Goal: Task Accomplishment & Management: Complete application form

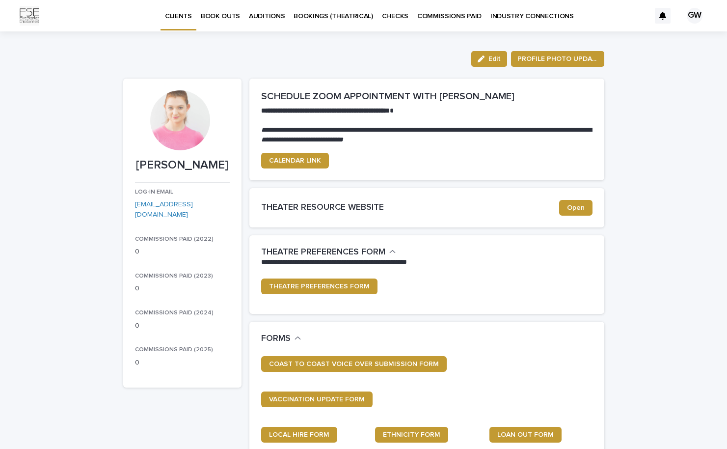
click at [220, 18] on p "BOOK OUTS" at bounding box center [220, 10] width 39 height 21
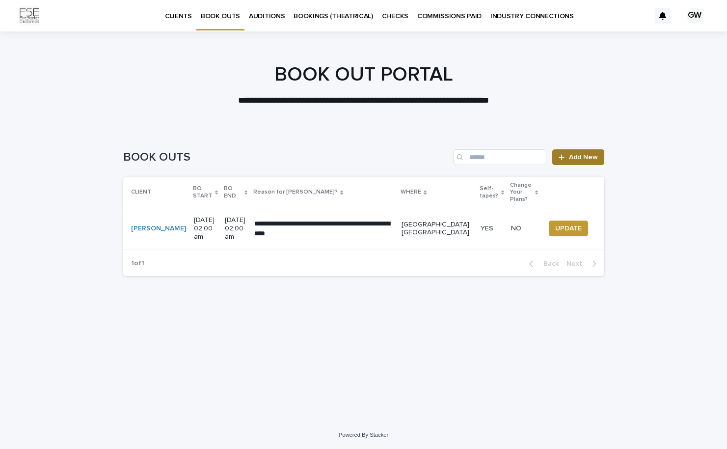
click at [588, 155] on span "Add New" at bounding box center [583, 157] width 29 height 7
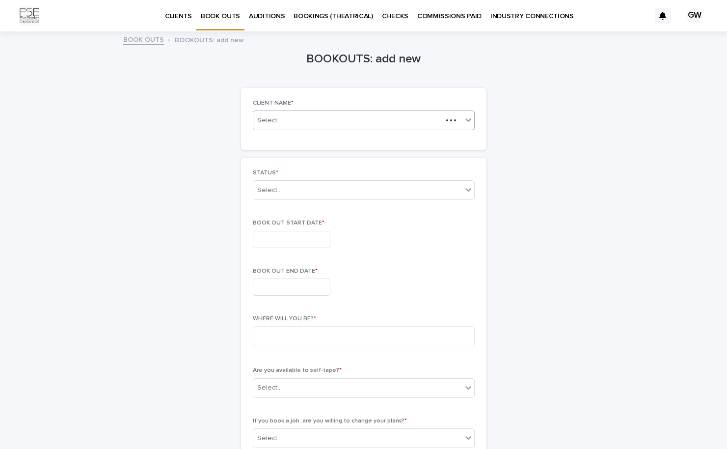
click at [351, 125] on div "Select..." at bounding box center [364, 120] width 222 height 20
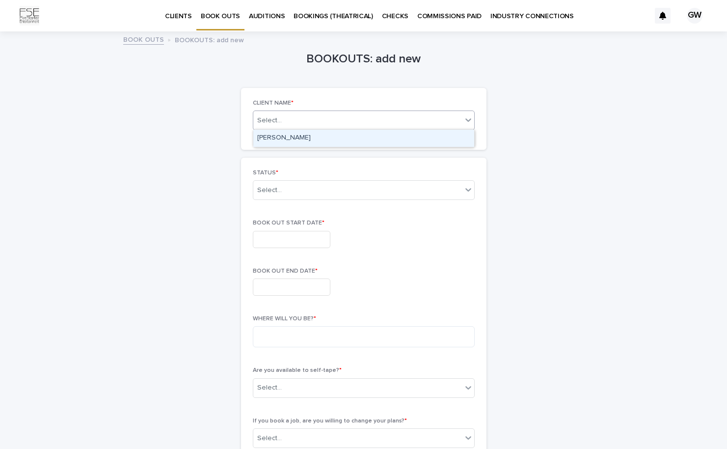
click at [342, 137] on div "[PERSON_NAME]" at bounding box center [363, 138] width 221 height 17
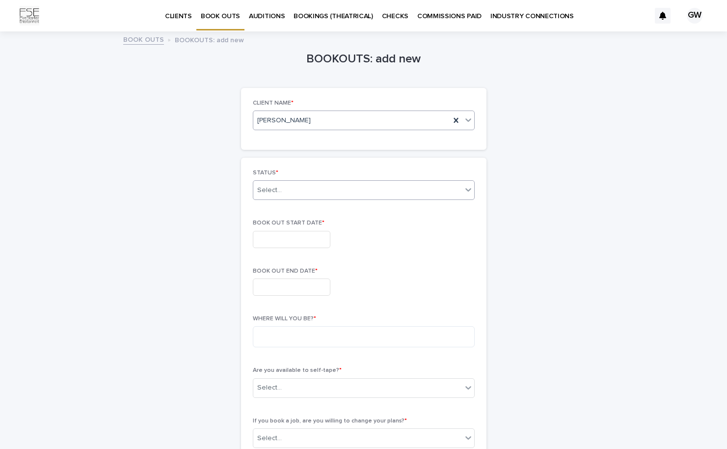
click at [321, 188] on div "Select..." at bounding box center [357, 190] width 209 height 16
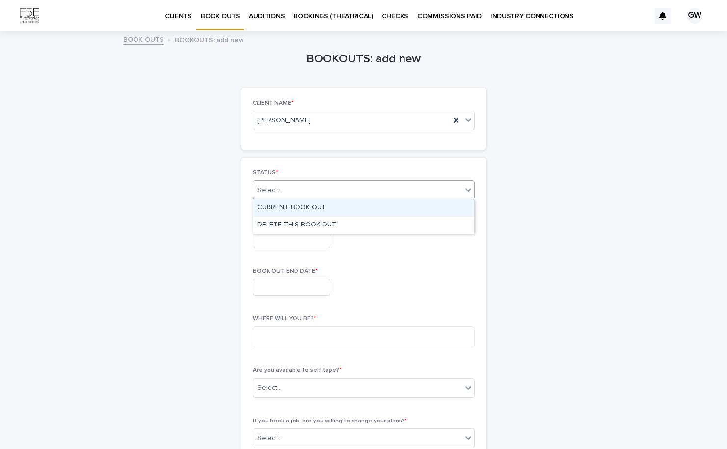
click at [311, 205] on div "CURRENT BOOK OUT" at bounding box center [363, 207] width 221 height 17
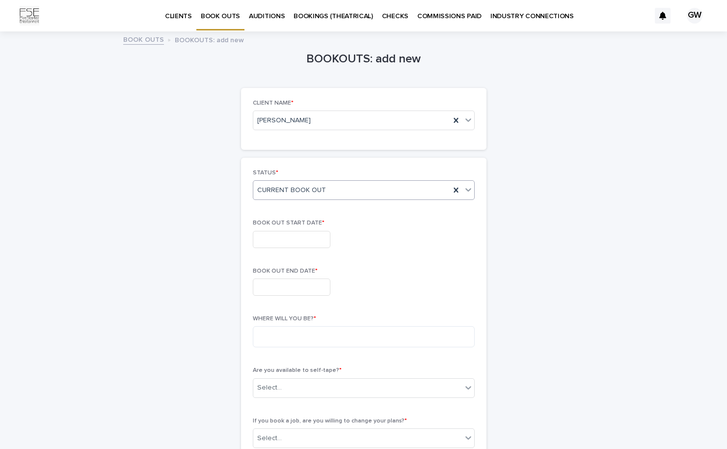
click at [308, 235] on input "text" at bounding box center [292, 239] width 78 height 17
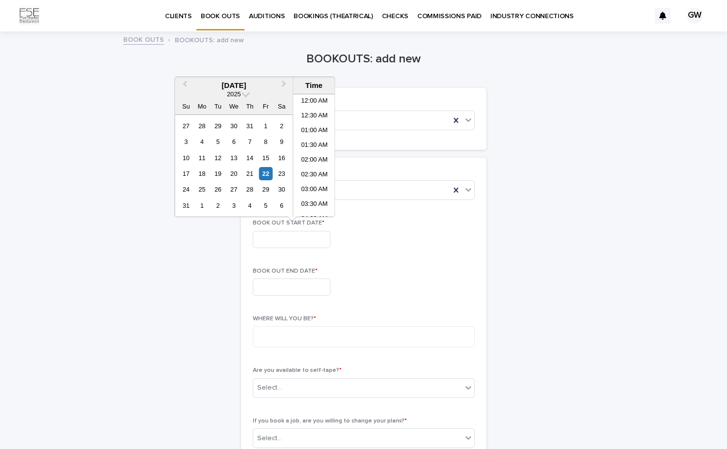
scroll to position [285, 0]
click at [284, 83] on span "Next Month" at bounding box center [284, 85] width 0 height 13
click at [203, 139] on div "6" at bounding box center [201, 141] width 13 height 13
click at [284, 82] on span "Next Month" at bounding box center [284, 85] width 0 height 13
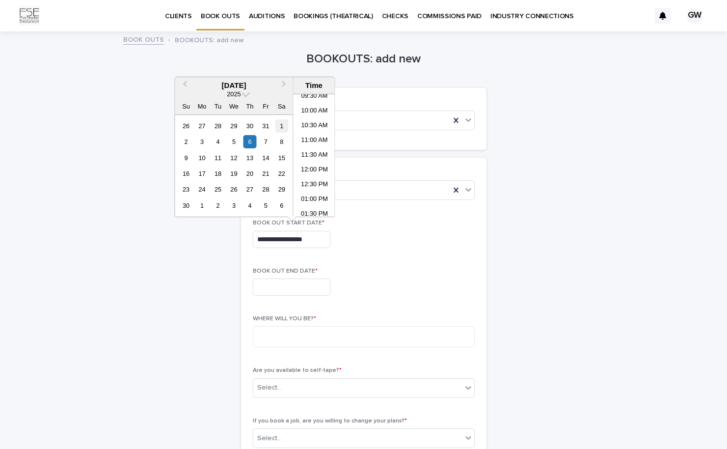
click at [283, 127] on div "1" at bounding box center [281, 125] width 13 height 13
click at [418, 301] on div "BOOK OUT END DATE *" at bounding box center [364, 286] width 222 height 36
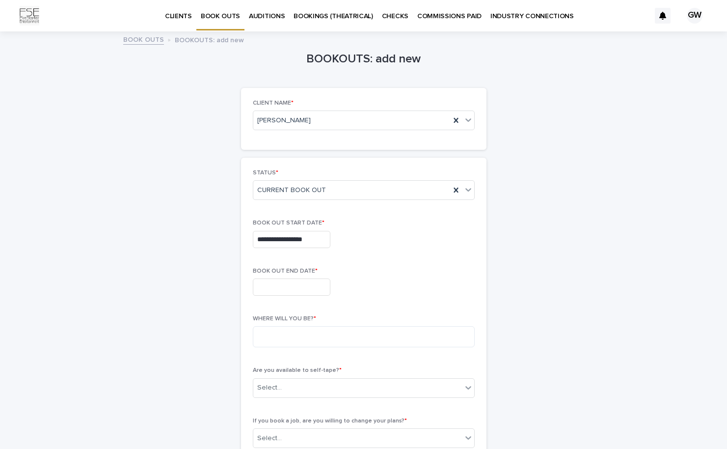
click at [289, 239] on input "**********" at bounding box center [292, 239] width 78 height 17
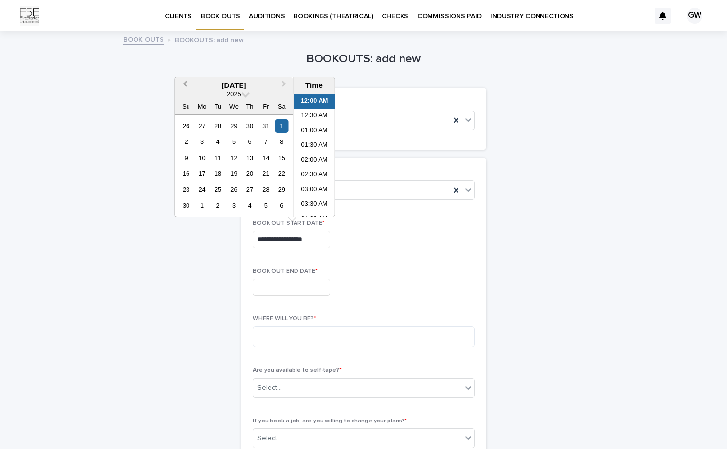
click at [182, 81] on button "Previous Month" at bounding box center [184, 86] width 16 height 16
click at [201, 142] on div "6" at bounding box center [201, 141] width 13 height 13
type input "**********"
click at [403, 296] on div "BOOK OUT END DATE *" at bounding box center [364, 286] width 222 height 36
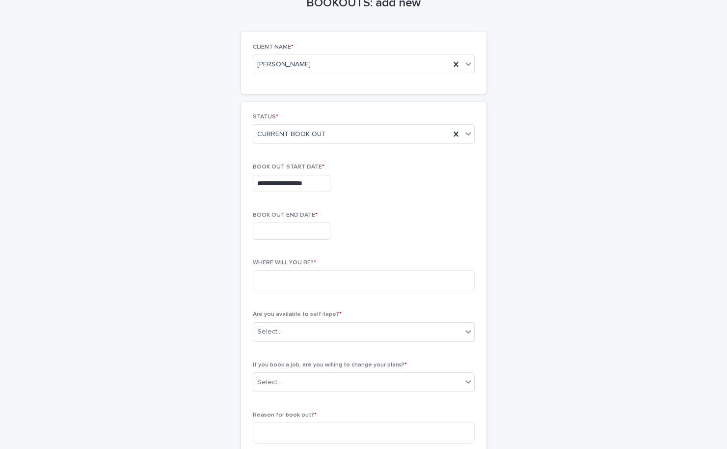
scroll to position [63, 0]
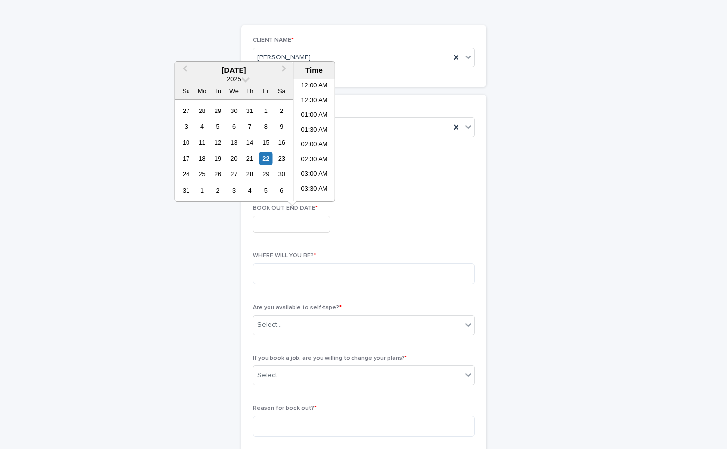
click at [291, 224] on input "text" at bounding box center [292, 223] width 78 height 17
click at [284, 69] on span "Next Month" at bounding box center [284, 69] width 0 height 13
click at [285, 66] on button "Next Month" at bounding box center [285, 71] width 16 height 16
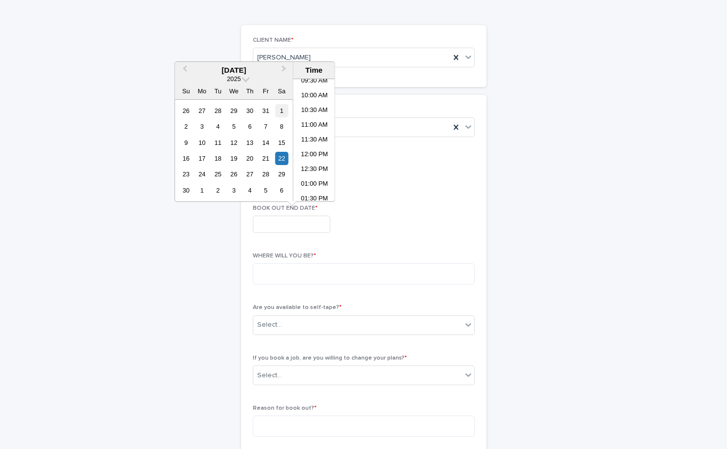
click at [281, 108] on div "1" at bounding box center [281, 110] width 13 height 13
type input "**********"
click at [378, 256] on p "WHERE WILL YOU BE? *" at bounding box center [364, 255] width 222 height 7
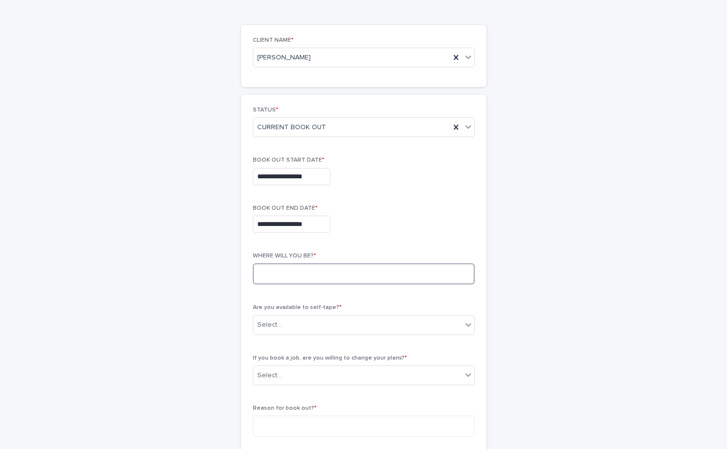
click at [360, 269] on textarea at bounding box center [364, 273] width 222 height 21
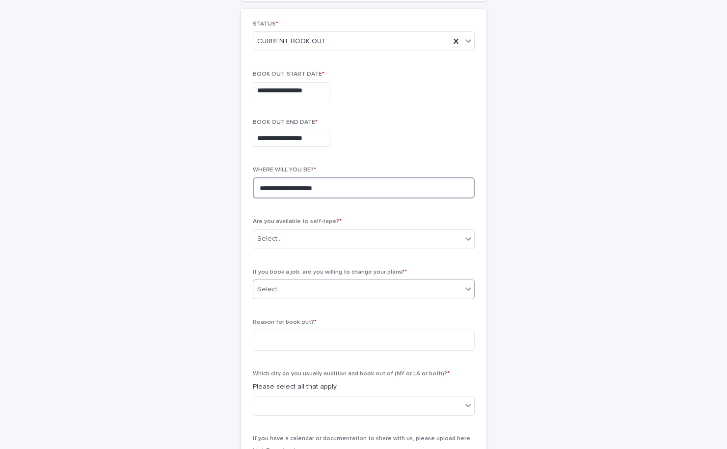
scroll to position [155, 0]
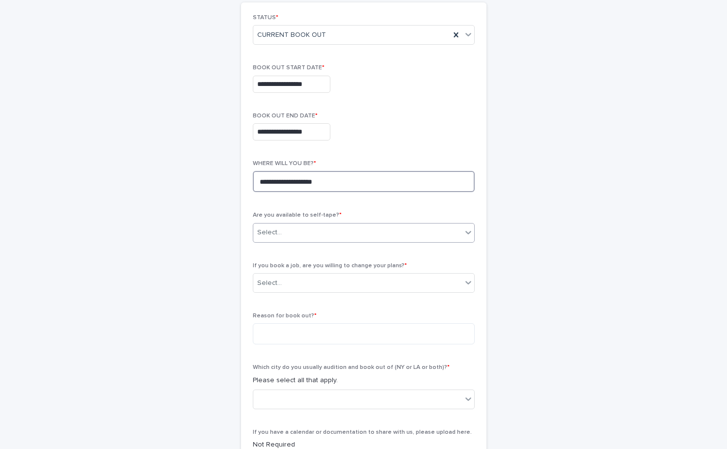
type textarea "**********"
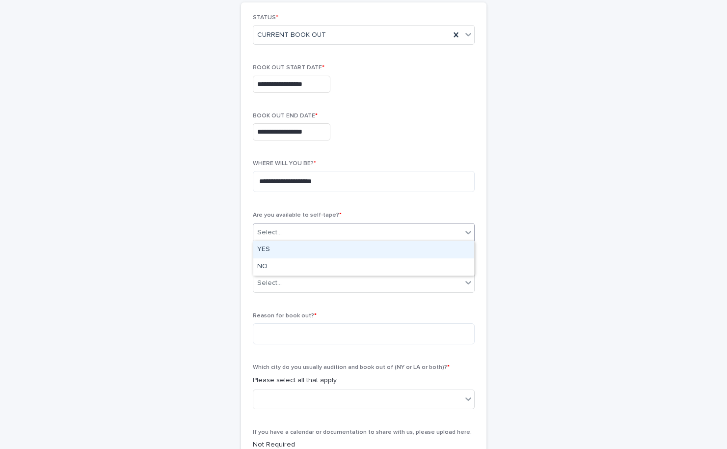
click at [343, 237] on div "Select..." at bounding box center [357, 232] width 209 height 16
click at [327, 246] on div "YES" at bounding box center [363, 249] width 221 height 17
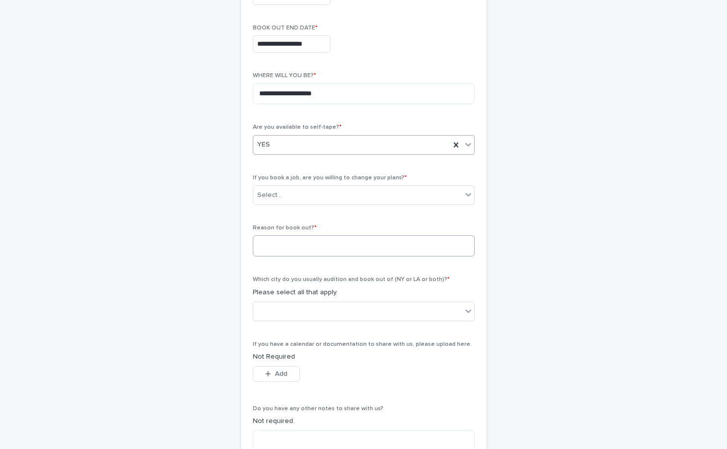
scroll to position [244, 0]
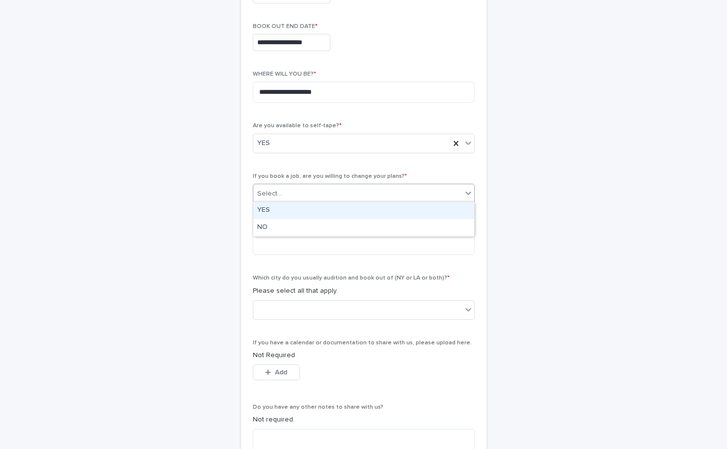
click at [339, 194] on div "Select..." at bounding box center [357, 194] width 209 height 16
click at [311, 214] on div "YES" at bounding box center [363, 210] width 221 height 17
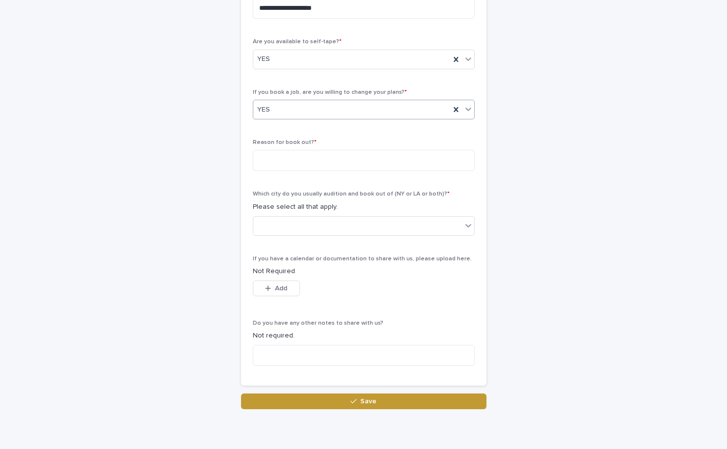
scroll to position [340, 0]
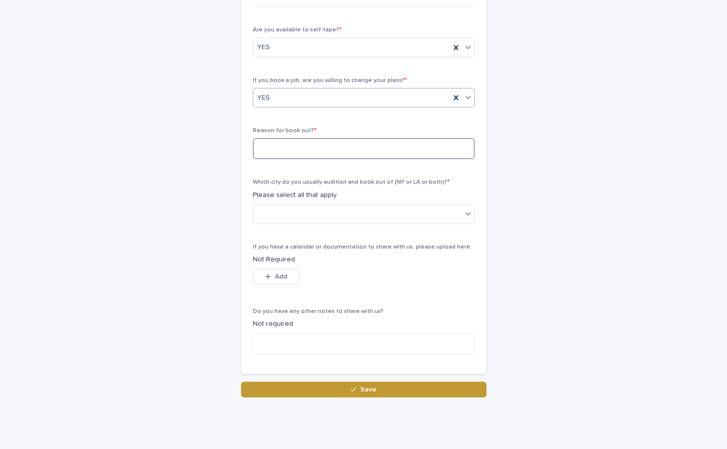
click at [312, 150] on textarea at bounding box center [364, 148] width 222 height 21
type textarea "**********"
click at [311, 204] on div at bounding box center [364, 214] width 222 height 20
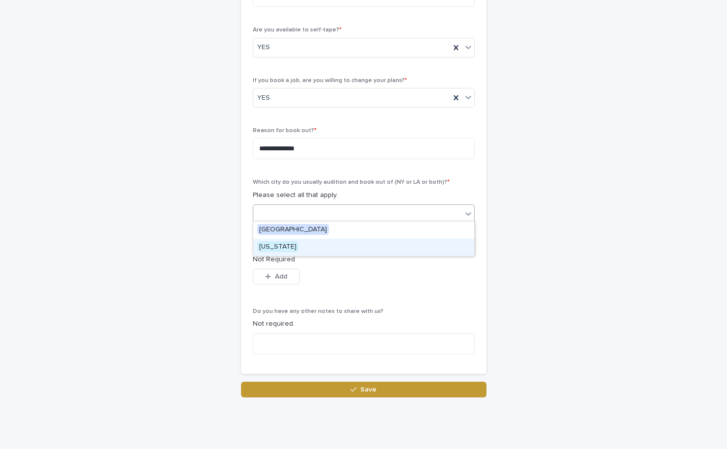
click at [308, 244] on div "[US_STATE]" at bounding box center [363, 247] width 221 height 17
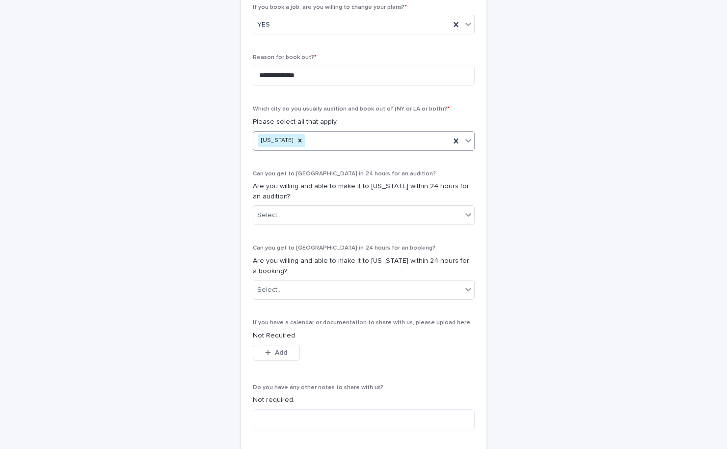
scroll to position [415, 0]
click at [331, 136] on div "[US_STATE]" at bounding box center [351, 139] width 197 height 17
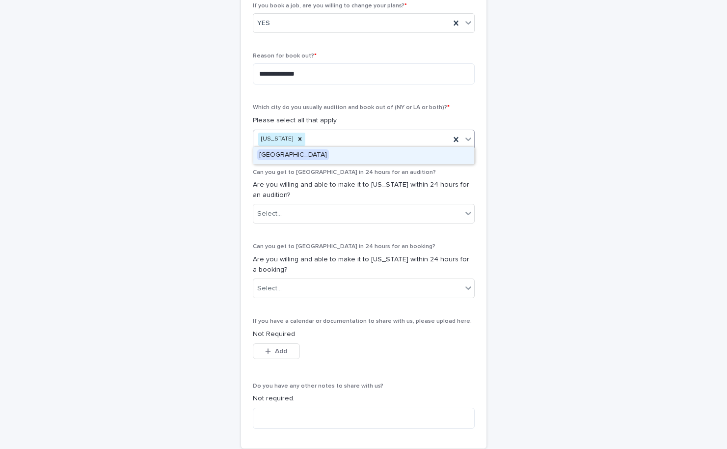
click at [322, 156] on div "[GEOGRAPHIC_DATA]" at bounding box center [363, 155] width 221 height 17
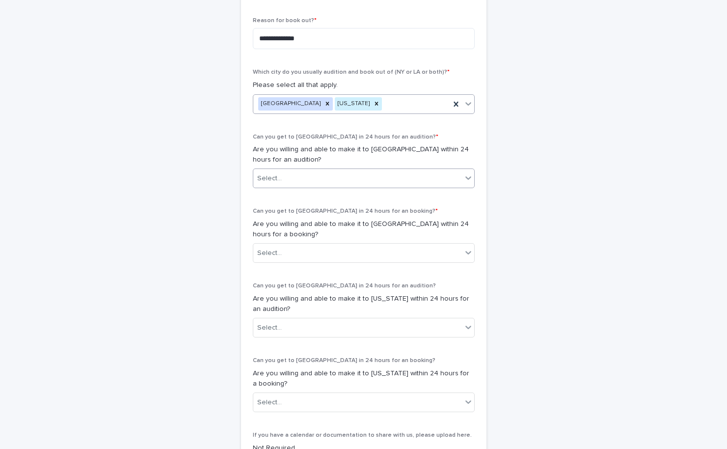
scroll to position [451, 0]
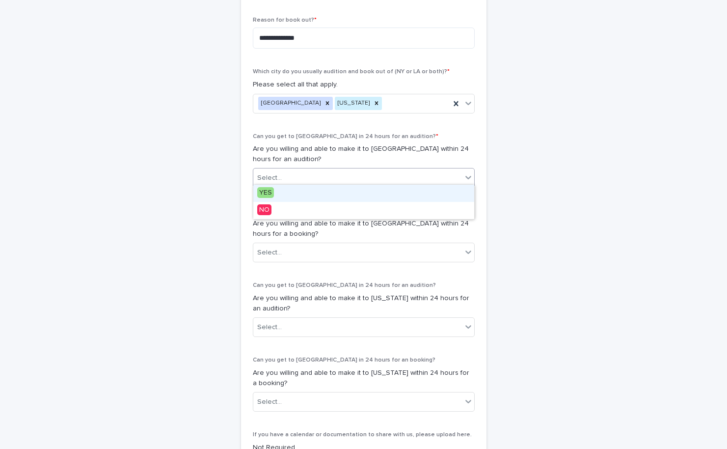
click at [350, 174] on div "Select..." at bounding box center [357, 178] width 209 height 16
click at [340, 194] on div "YES" at bounding box center [363, 193] width 221 height 17
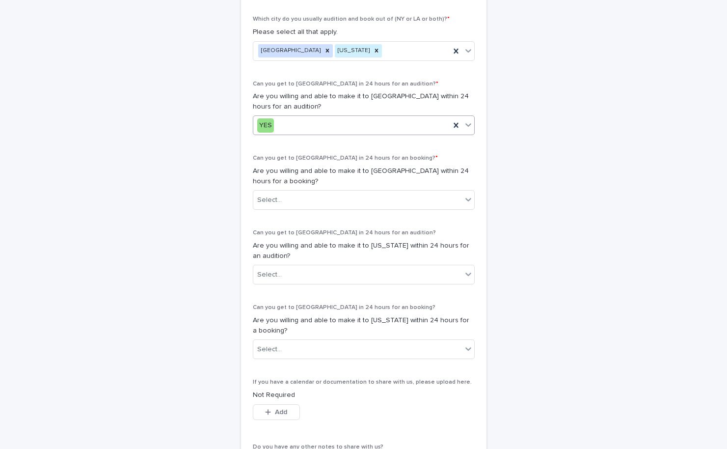
scroll to position [512, 0]
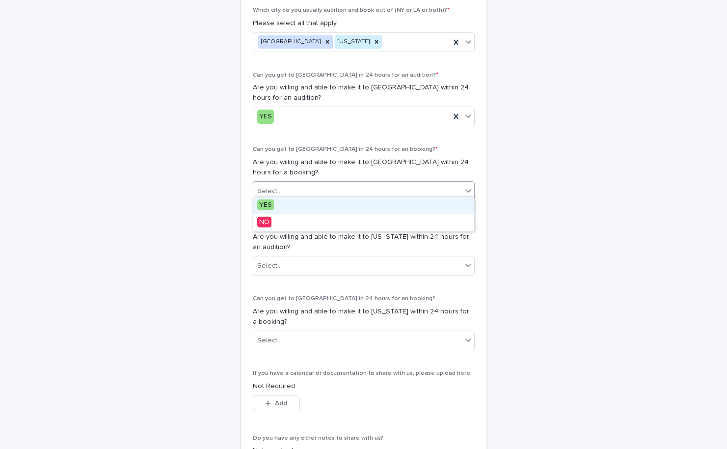
click at [341, 186] on div "Select..." at bounding box center [357, 191] width 209 height 16
click at [326, 206] on div "YES" at bounding box center [363, 205] width 221 height 17
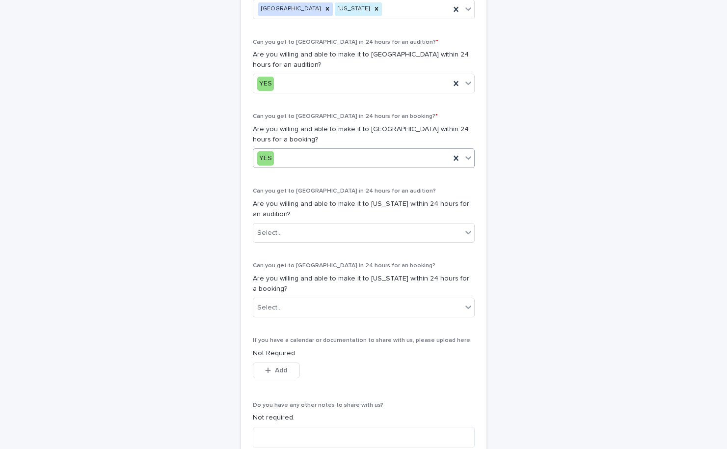
scroll to position [549, 0]
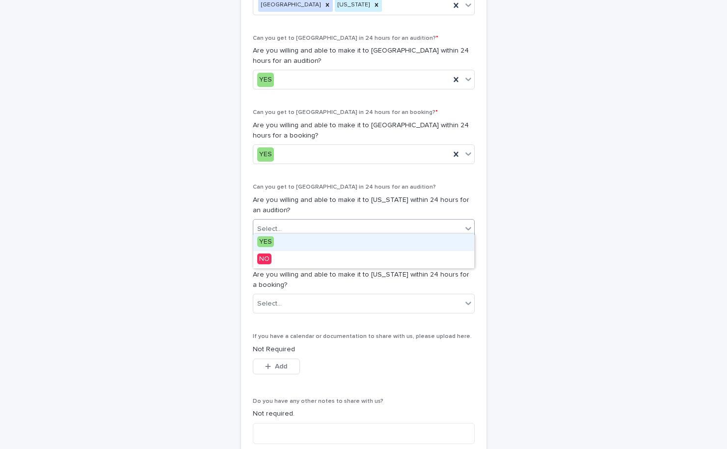
click at [321, 230] on div "Select..." at bounding box center [357, 229] width 209 height 16
click at [313, 246] on div "YES" at bounding box center [363, 242] width 221 height 17
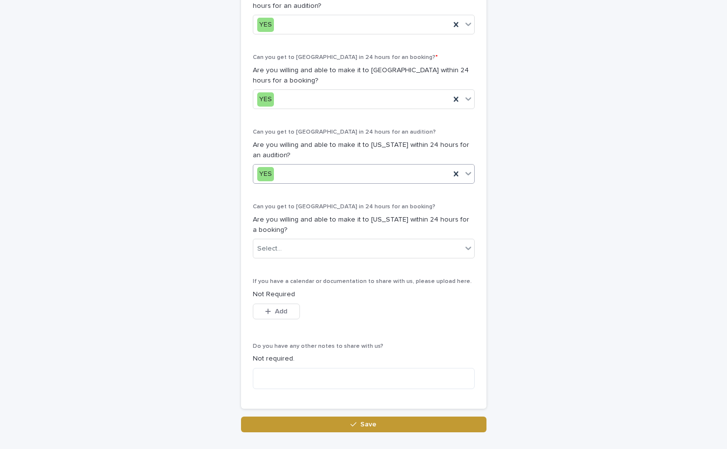
scroll to position [604, 0]
click at [315, 240] on div "Select..." at bounding box center [357, 248] width 209 height 16
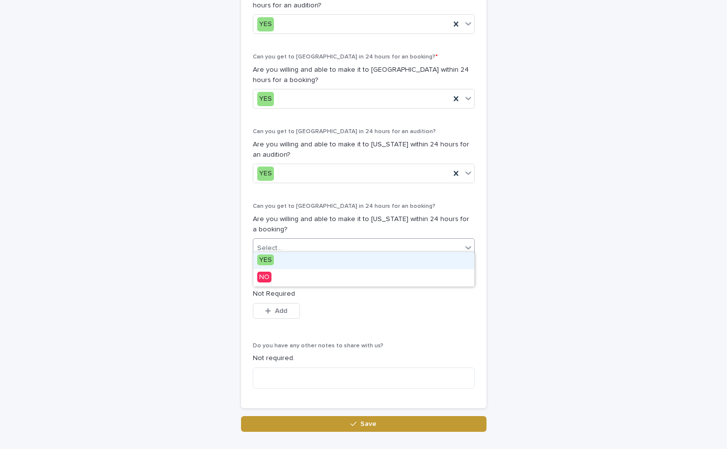
click at [308, 263] on div "YES" at bounding box center [363, 260] width 221 height 17
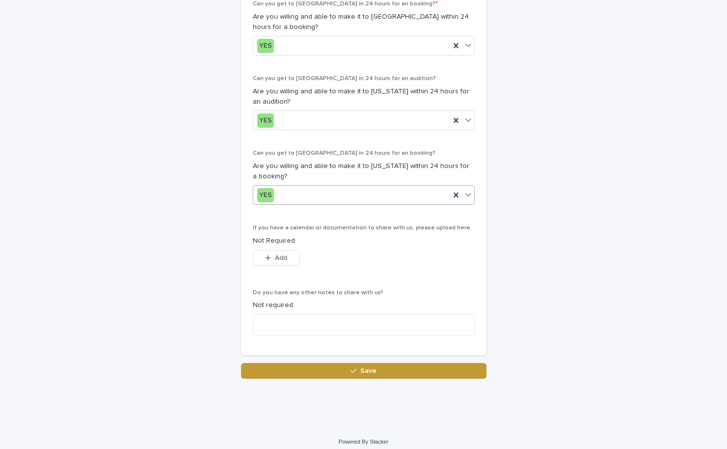
scroll to position [656, 0]
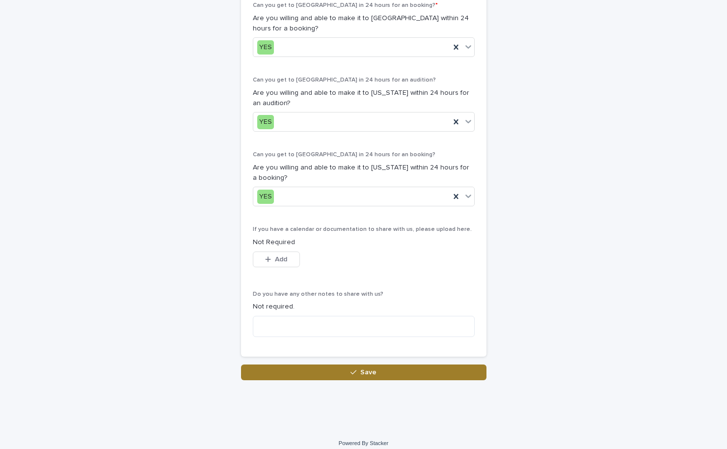
click at [358, 369] on div "button" at bounding box center [355, 372] width 10 height 7
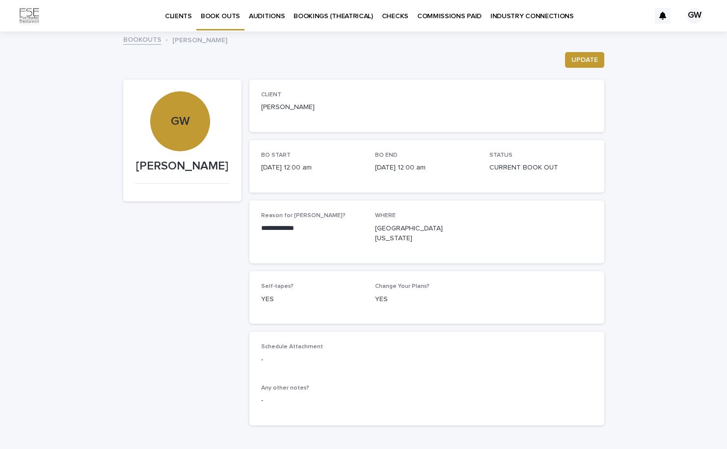
click at [180, 11] on p "CLIENTS" at bounding box center [178, 10] width 27 height 21
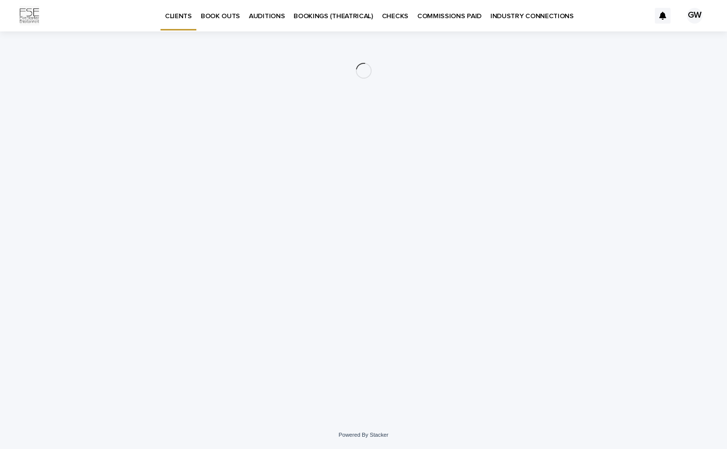
click at [271, 16] on p "AUDITIONS" at bounding box center [267, 10] width 36 height 21
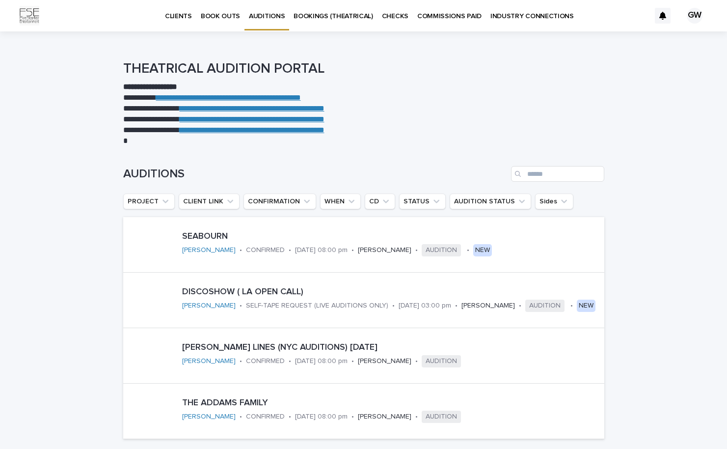
click at [171, 15] on p "CLIENTS" at bounding box center [178, 10] width 27 height 21
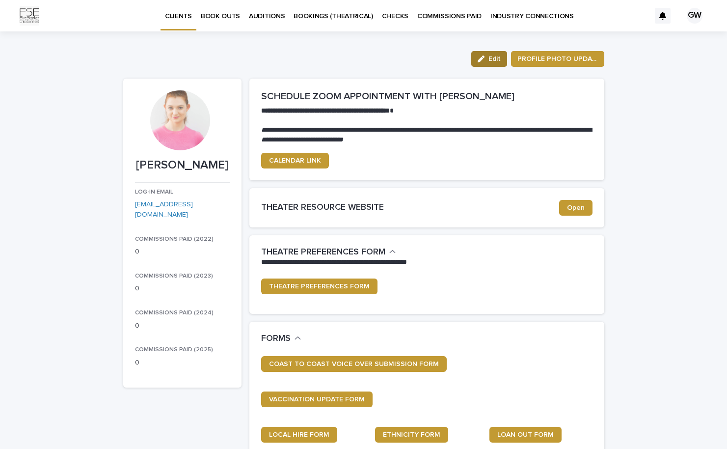
click at [482, 56] on icon "button" at bounding box center [481, 58] width 7 height 7
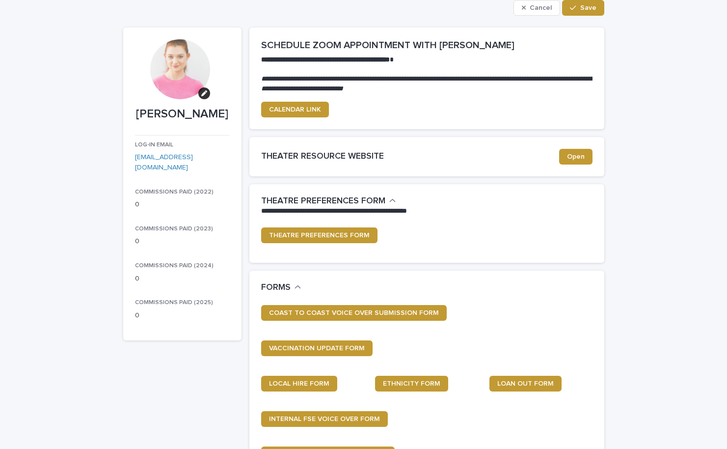
scroll to position [52, 0]
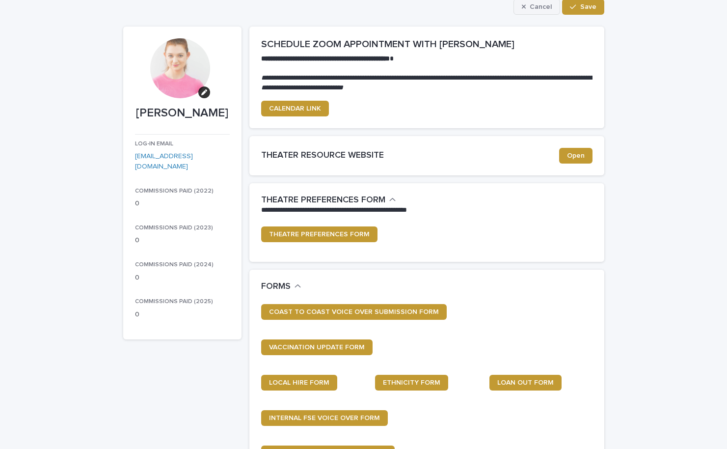
click at [536, 8] on span "Cancel" at bounding box center [541, 6] width 22 height 7
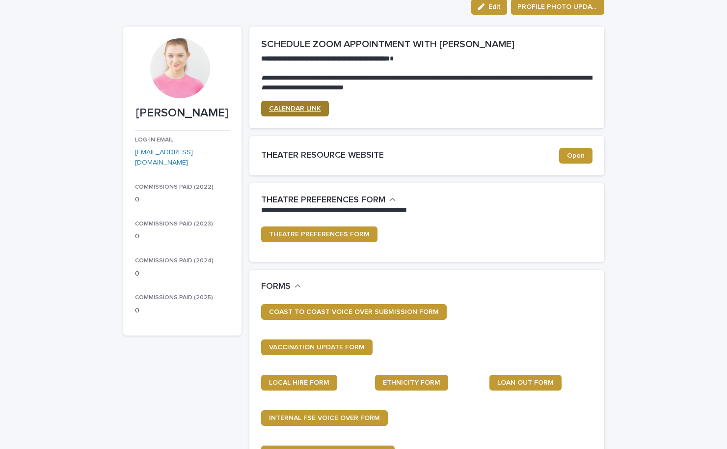
click at [314, 106] on span "CALENDAR LINK" at bounding box center [295, 108] width 52 height 7
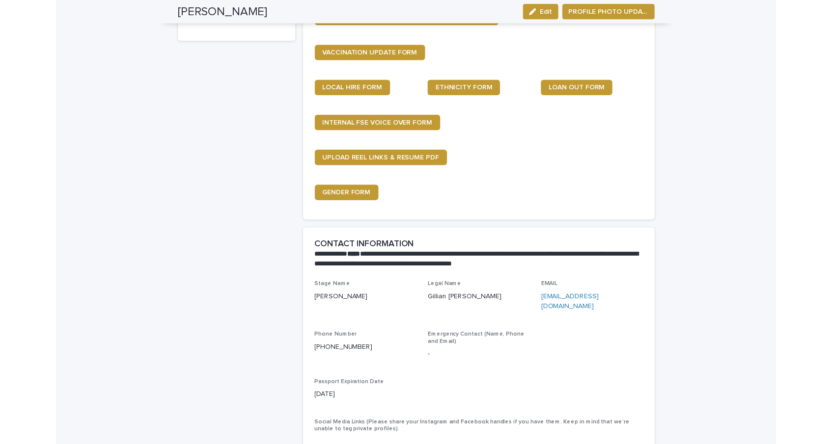
scroll to position [348, 0]
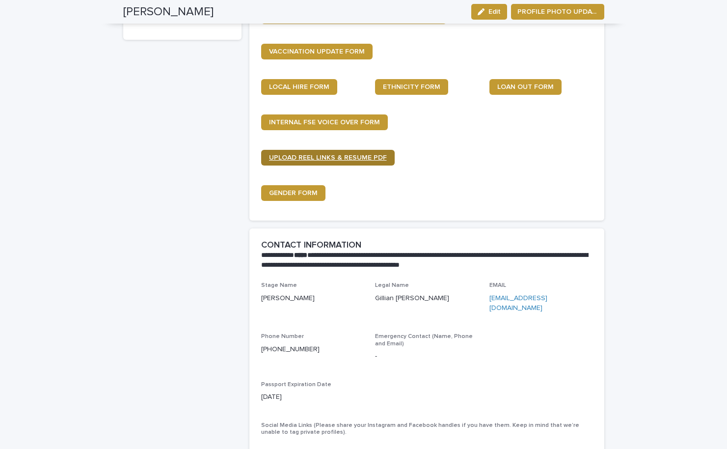
click at [359, 154] on span "UPLOAD REEL LINKS & RESUME PDF" at bounding box center [328, 157] width 118 height 7
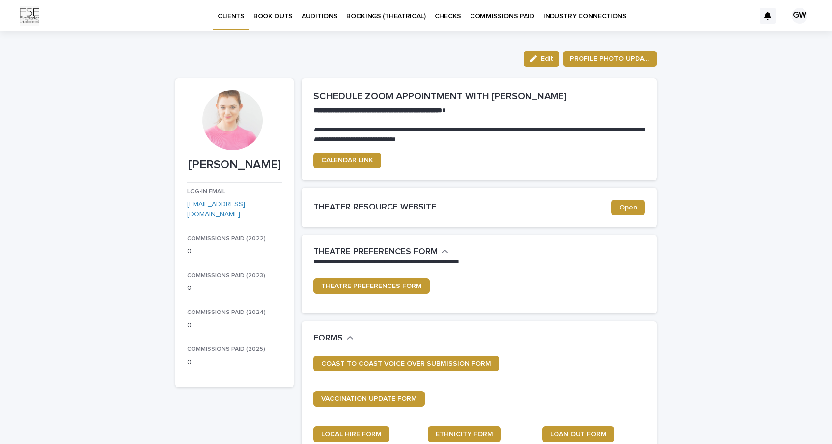
scroll to position [0, 0]
